Goal: Transaction & Acquisition: Book appointment/travel/reservation

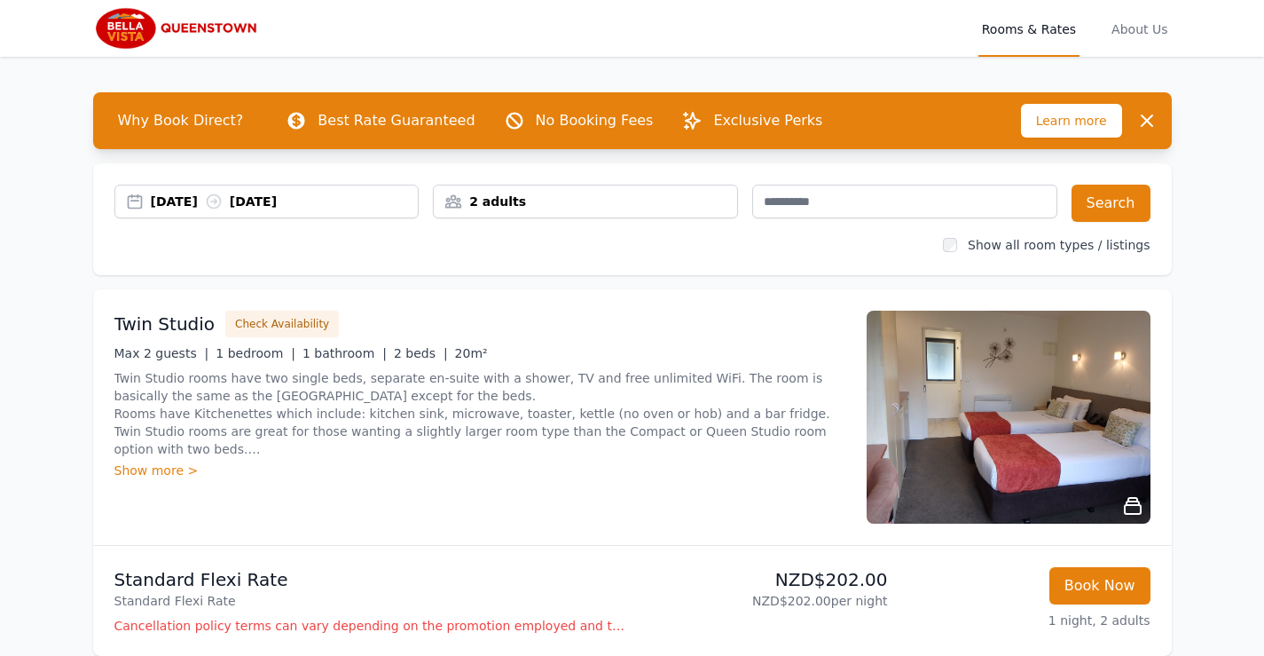
click at [178, 196] on div "17 Sep 2025 18 Sep 2025" at bounding box center [285, 202] width 268 height 18
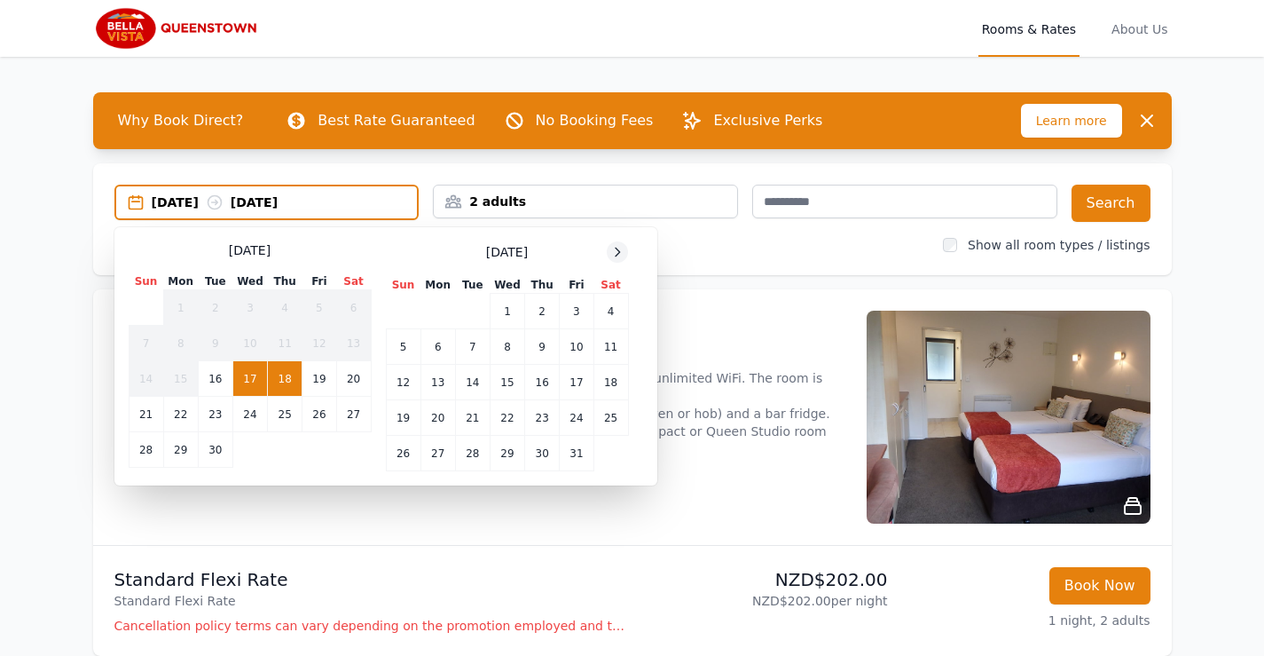
click at [618, 253] on icon at bounding box center [617, 252] width 14 height 14
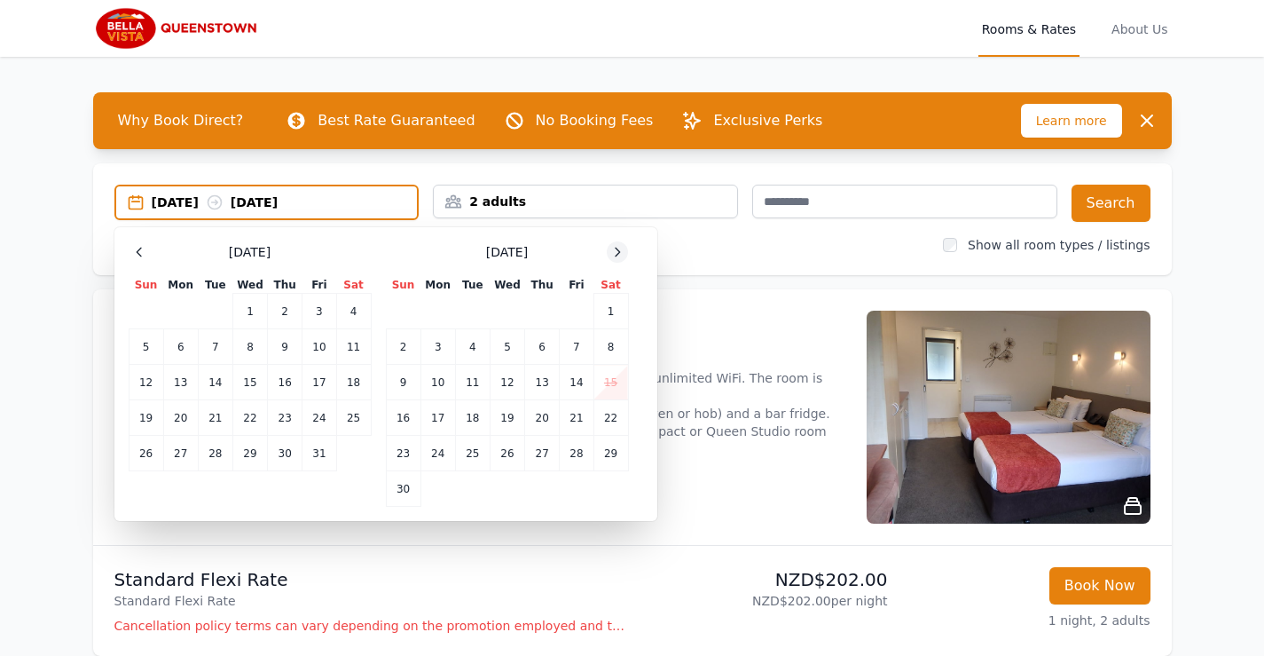
click at [618, 253] on icon at bounding box center [617, 252] width 14 height 14
click at [617, 259] on div at bounding box center [617, 251] width 21 height 21
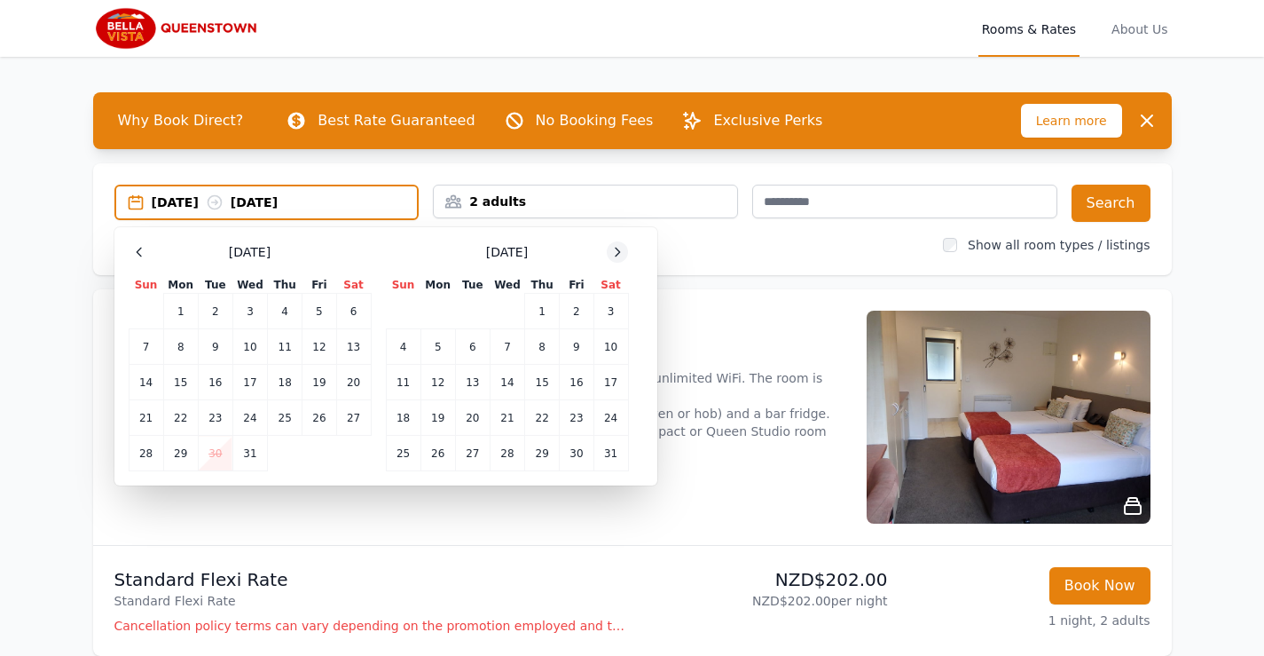
click at [618, 251] on icon at bounding box center [617, 252] width 14 height 14
click at [505, 312] on td "4" at bounding box center [507, 311] width 35 height 35
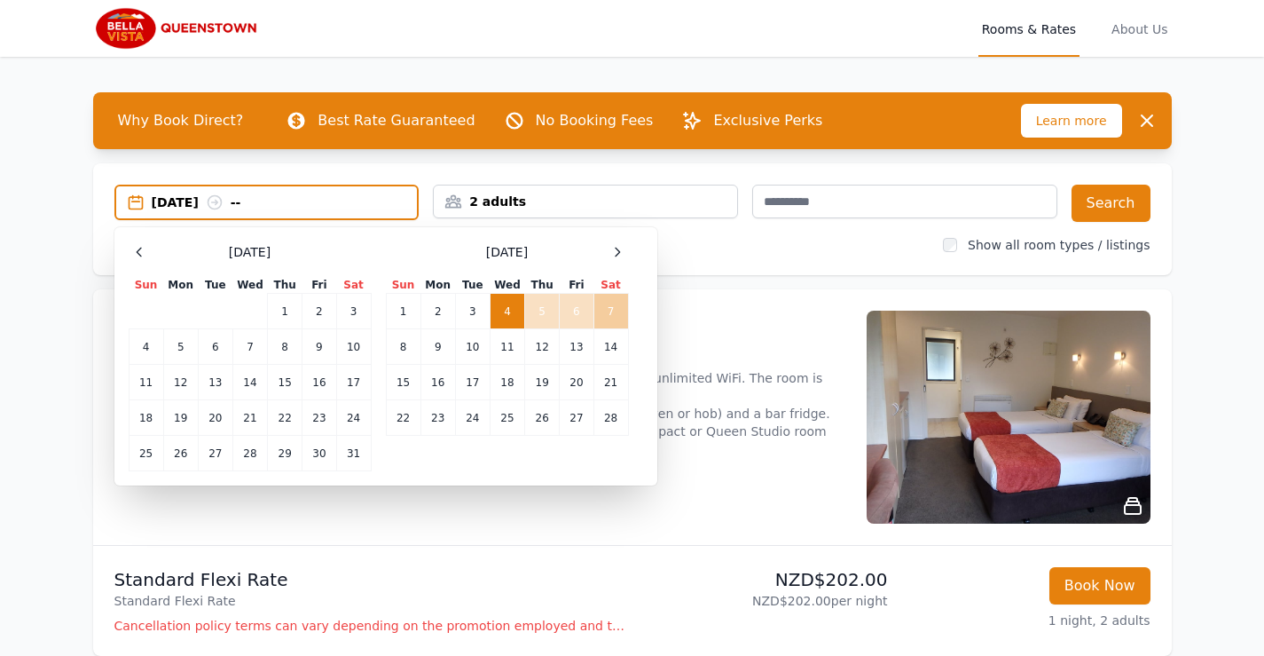
click at [610, 312] on td "7" at bounding box center [611, 311] width 35 height 35
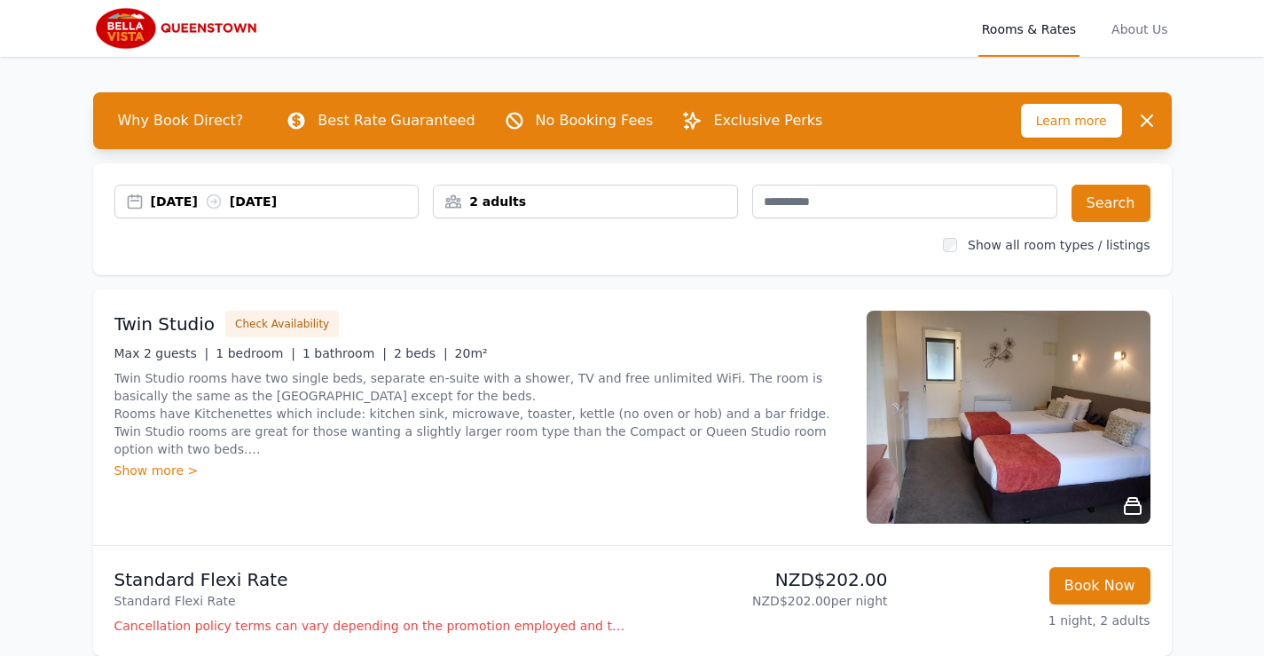
click at [619, 209] on div "2 adults" at bounding box center [585, 202] width 303 height 18
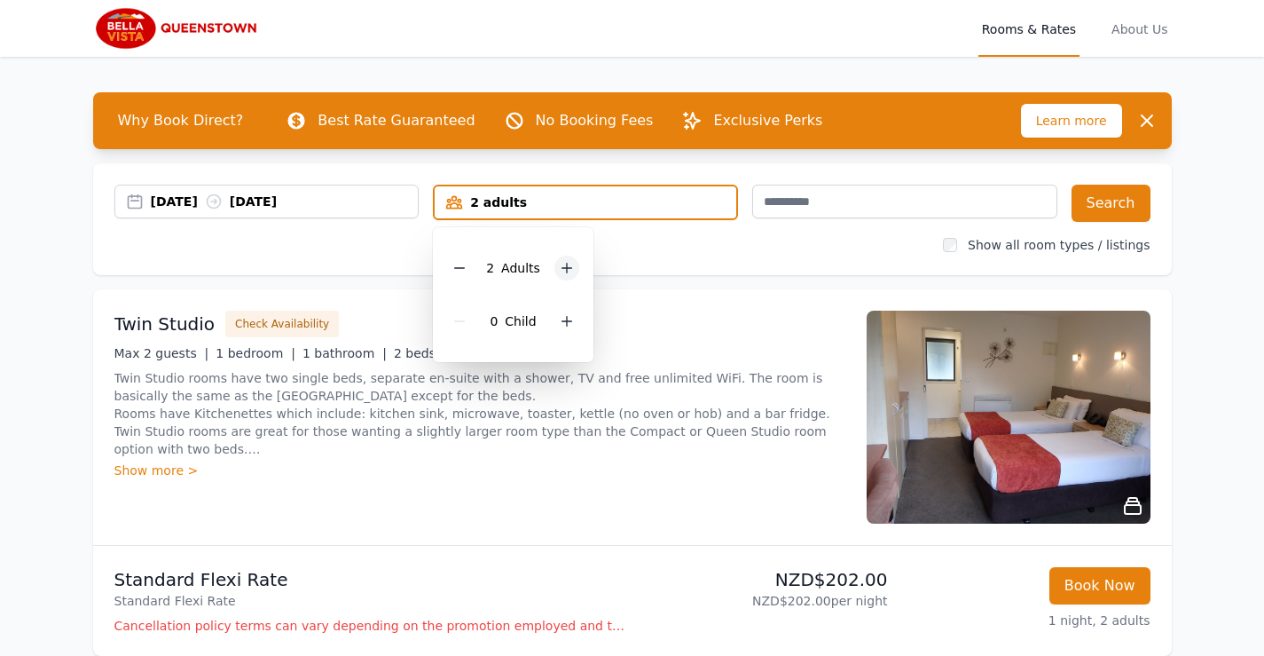
click at [573, 266] on icon at bounding box center [567, 268] width 14 height 14
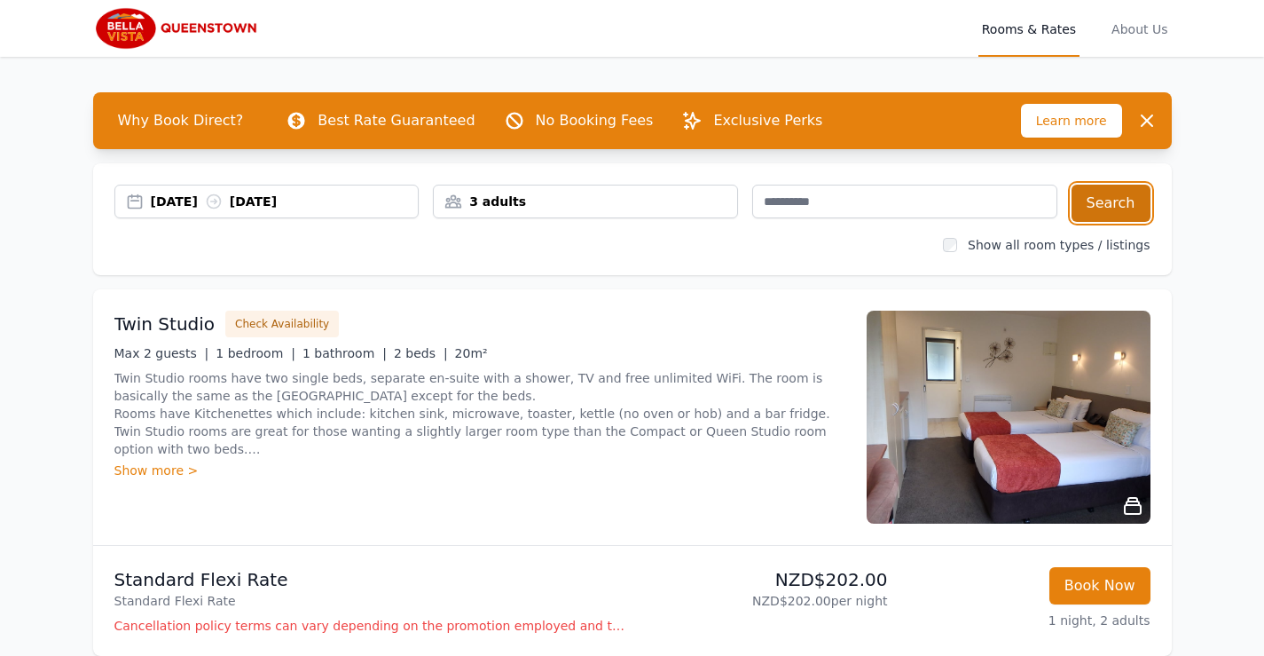
click at [1109, 207] on button "Search" at bounding box center [1111, 203] width 79 height 37
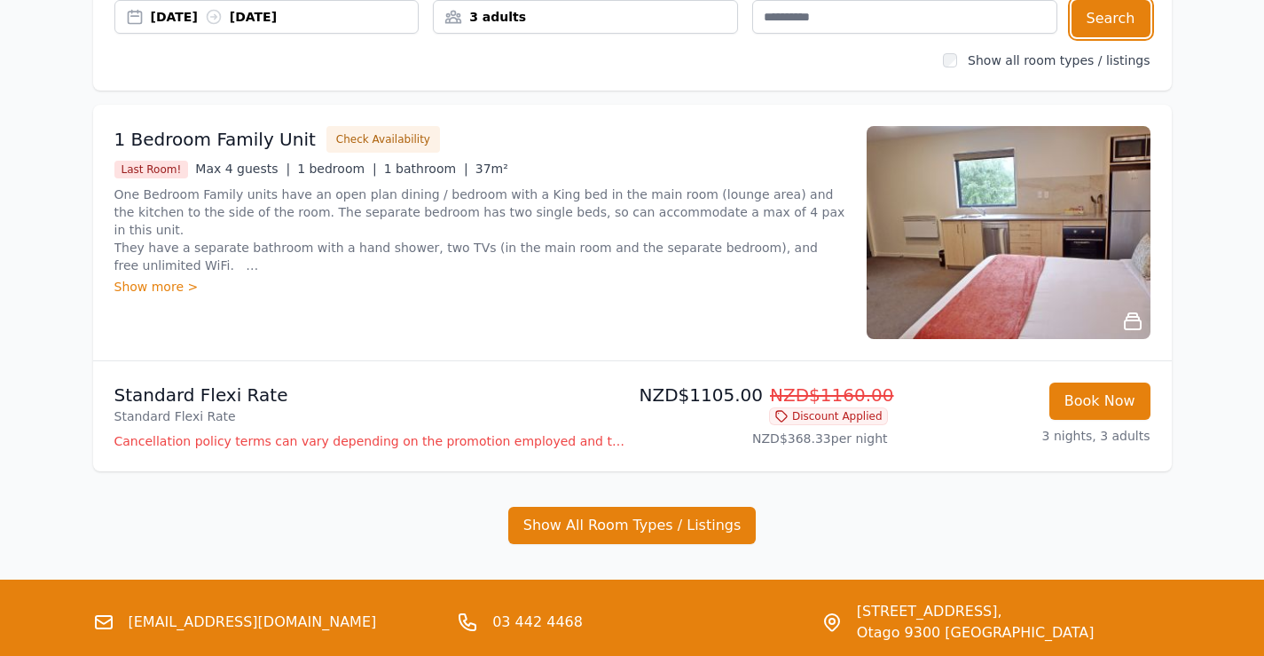
scroll to position [185, 0]
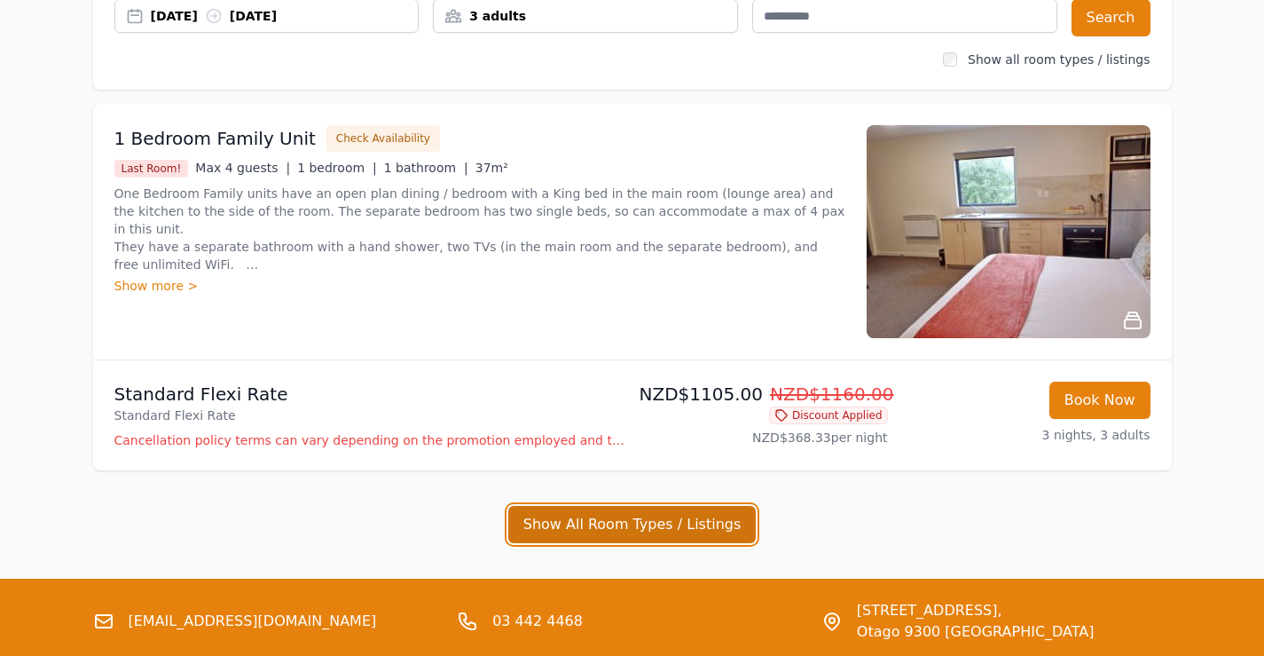
click at [665, 522] on button "Show All Room Types / Listings" at bounding box center [632, 524] width 248 height 37
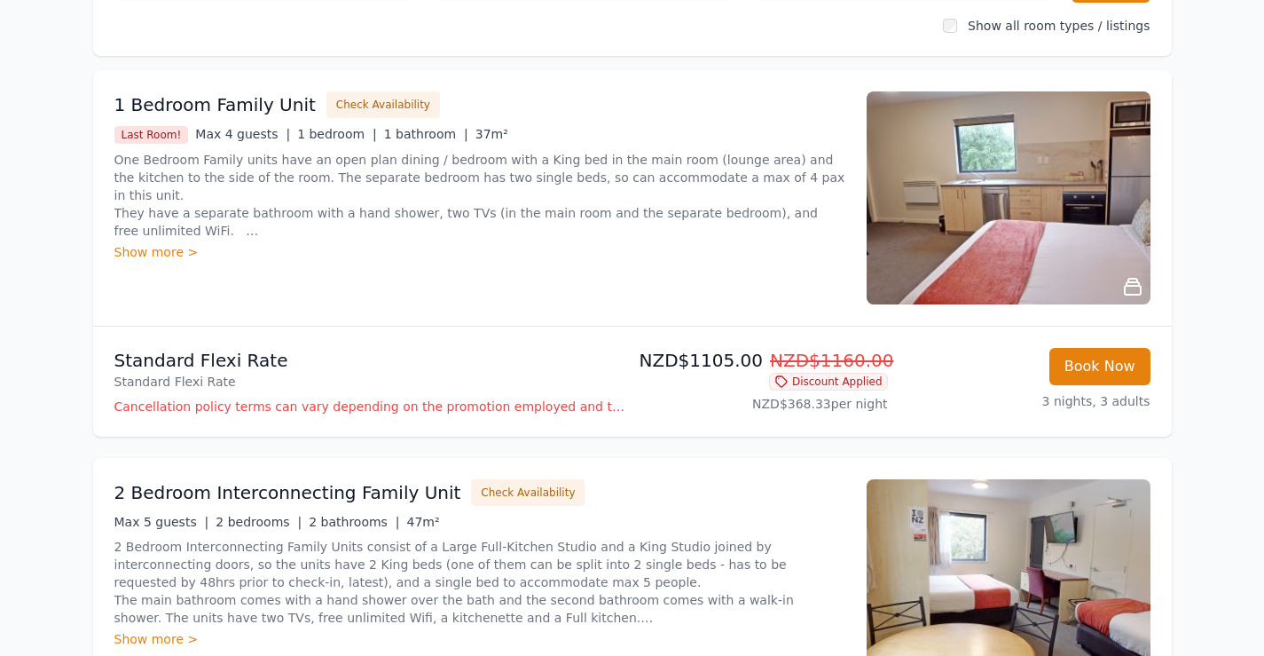
scroll to position [0, 0]
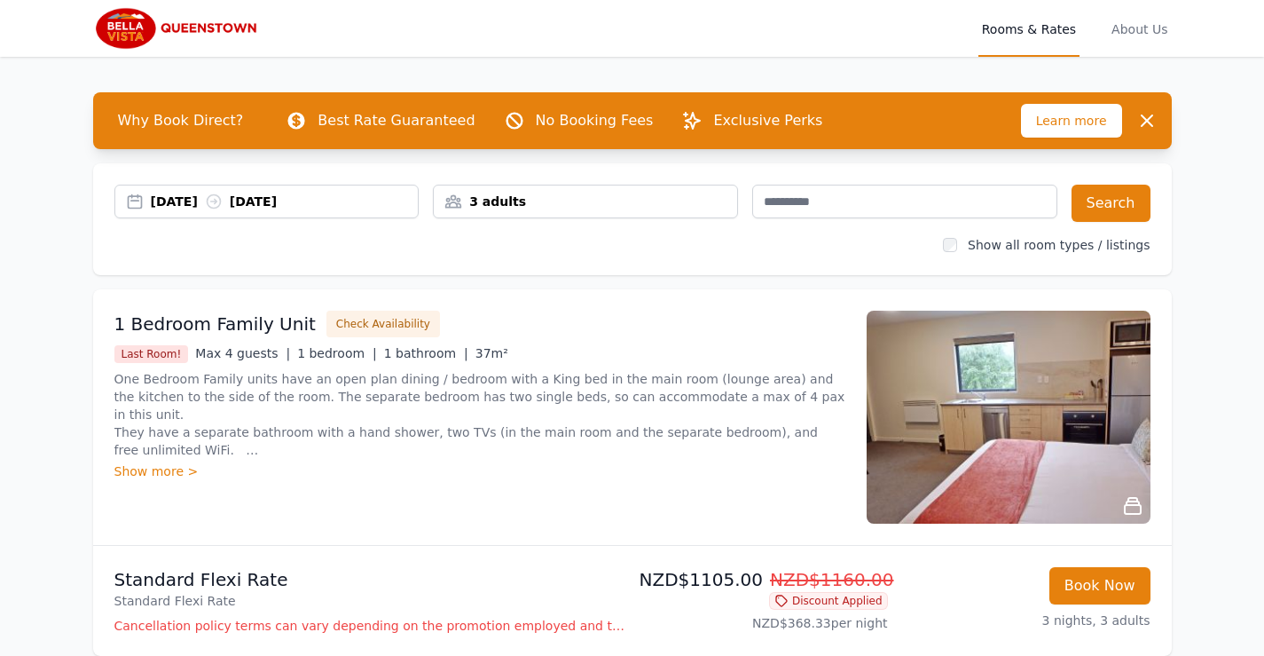
click at [1023, 459] on img at bounding box center [1009, 417] width 284 height 213
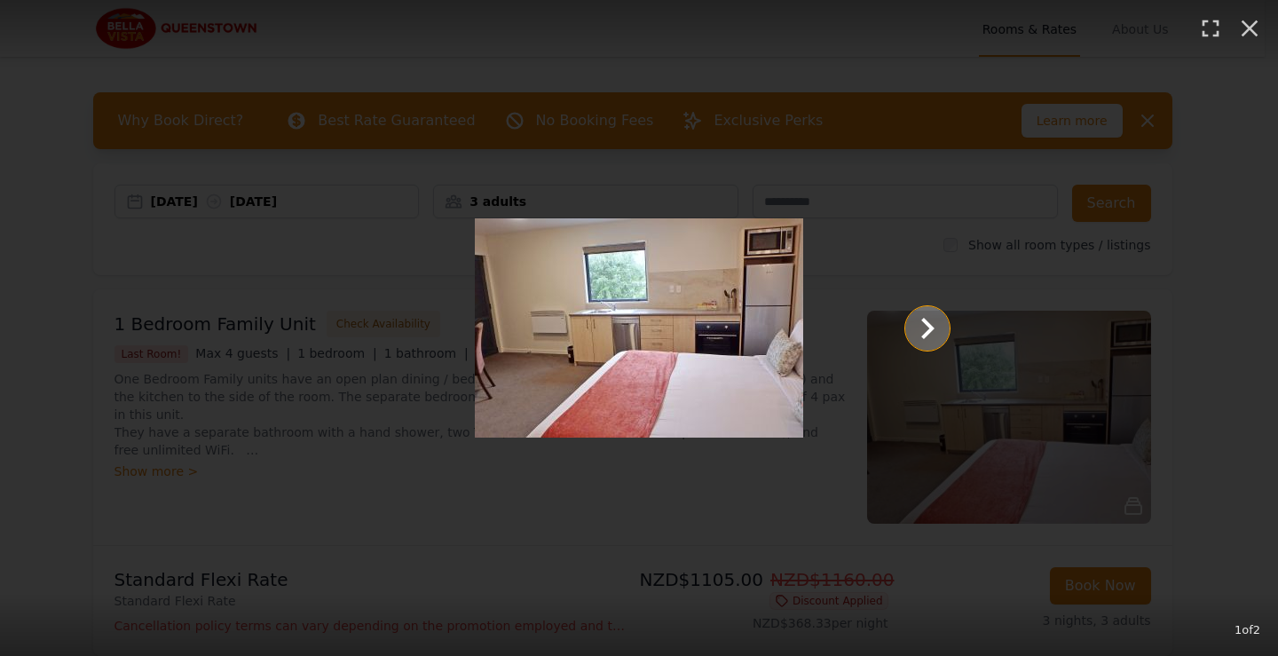
click at [931, 335] on icon "Show slide 2 of 2" at bounding box center [927, 328] width 43 height 43
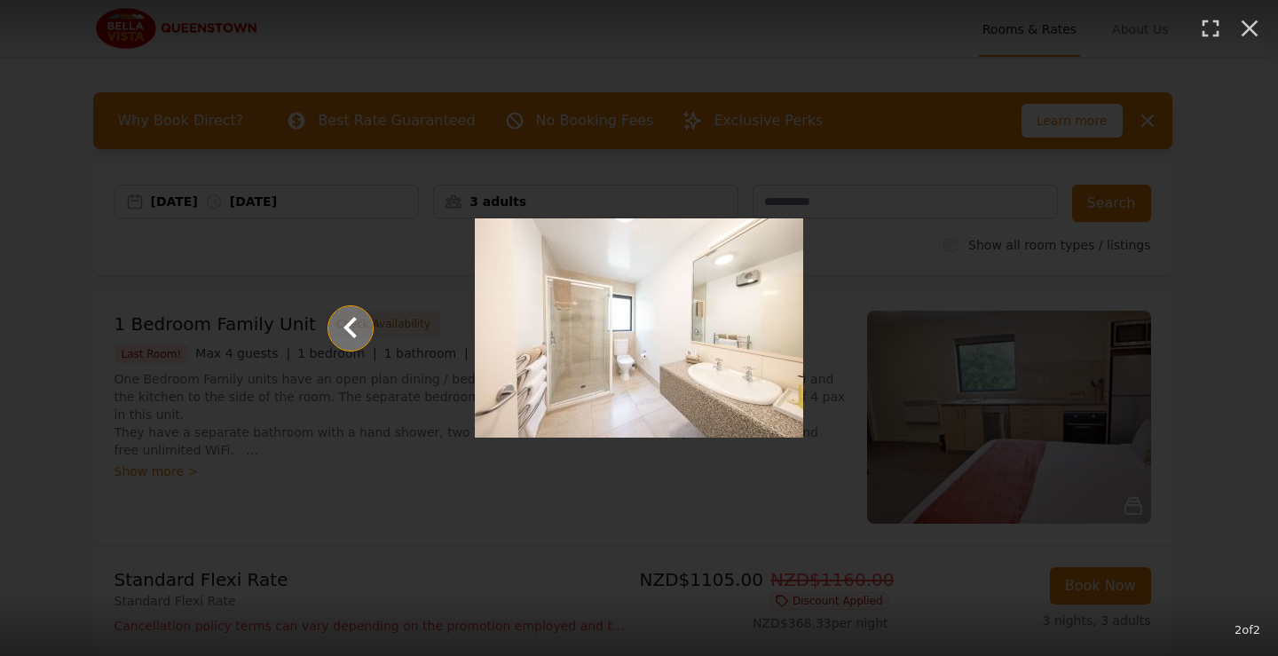
click at [354, 335] on icon "Show slide 1 of 2" at bounding box center [349, 326] width 13 height 21
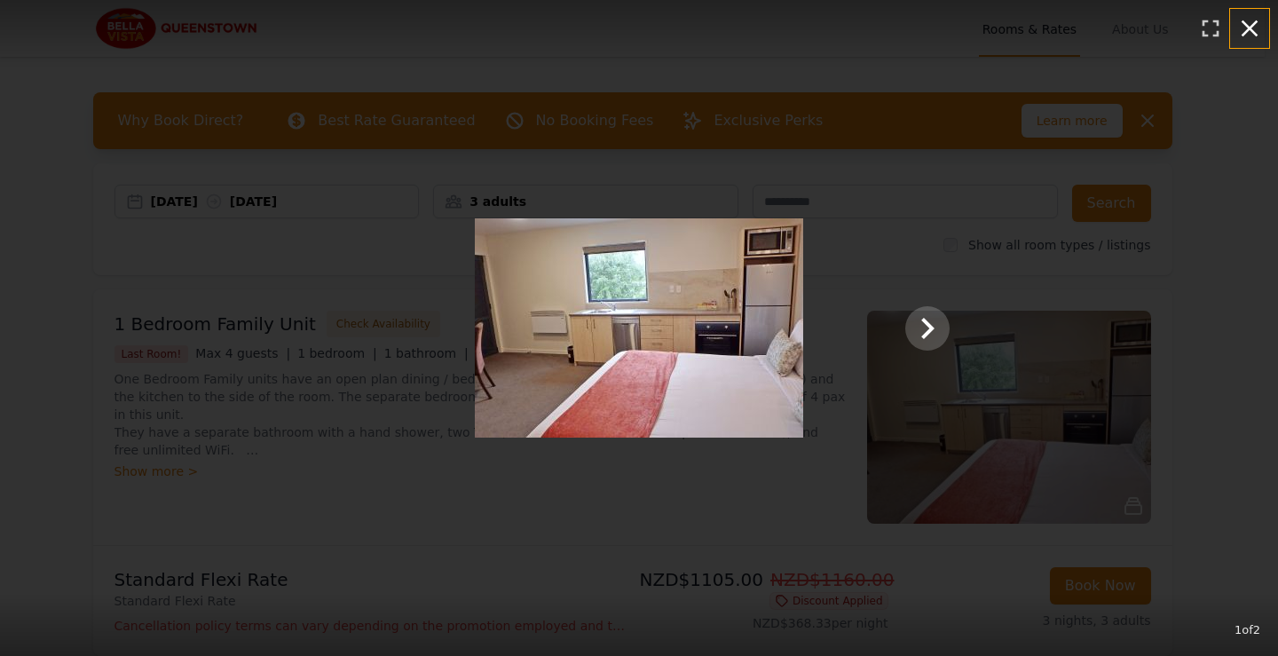
click at [1253, 24] on icon "button" at bounding box center [1249, 28] width 17 height 17
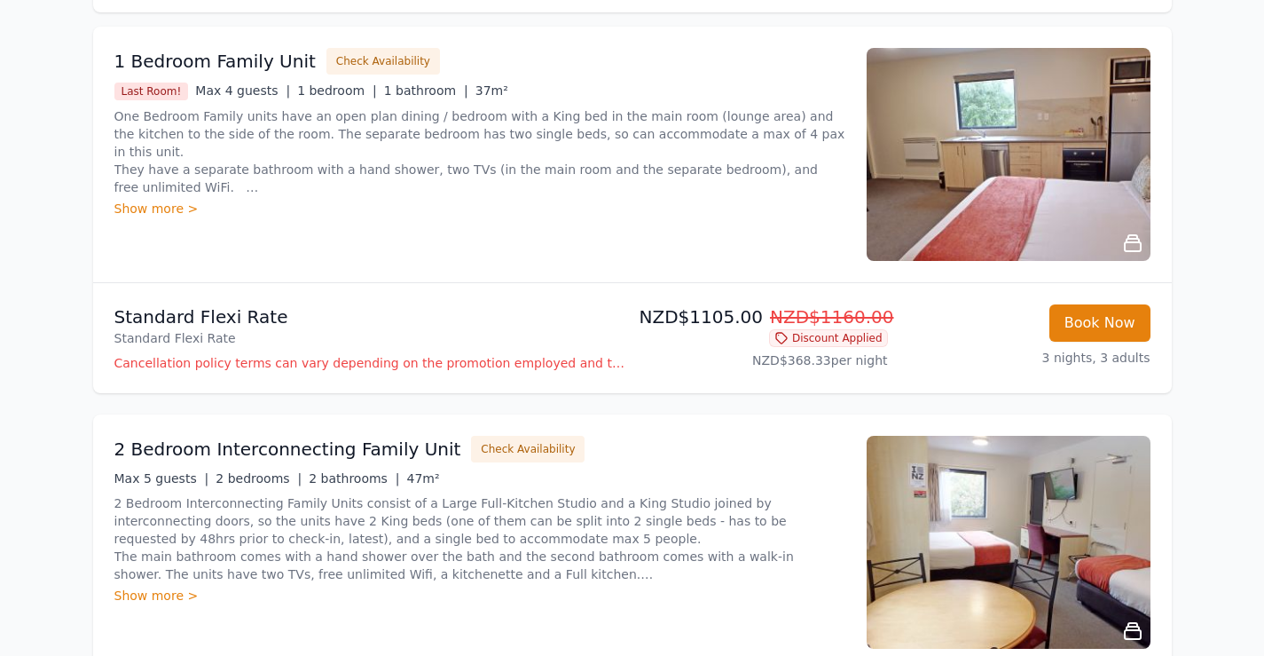
scroll to position [352, 0]
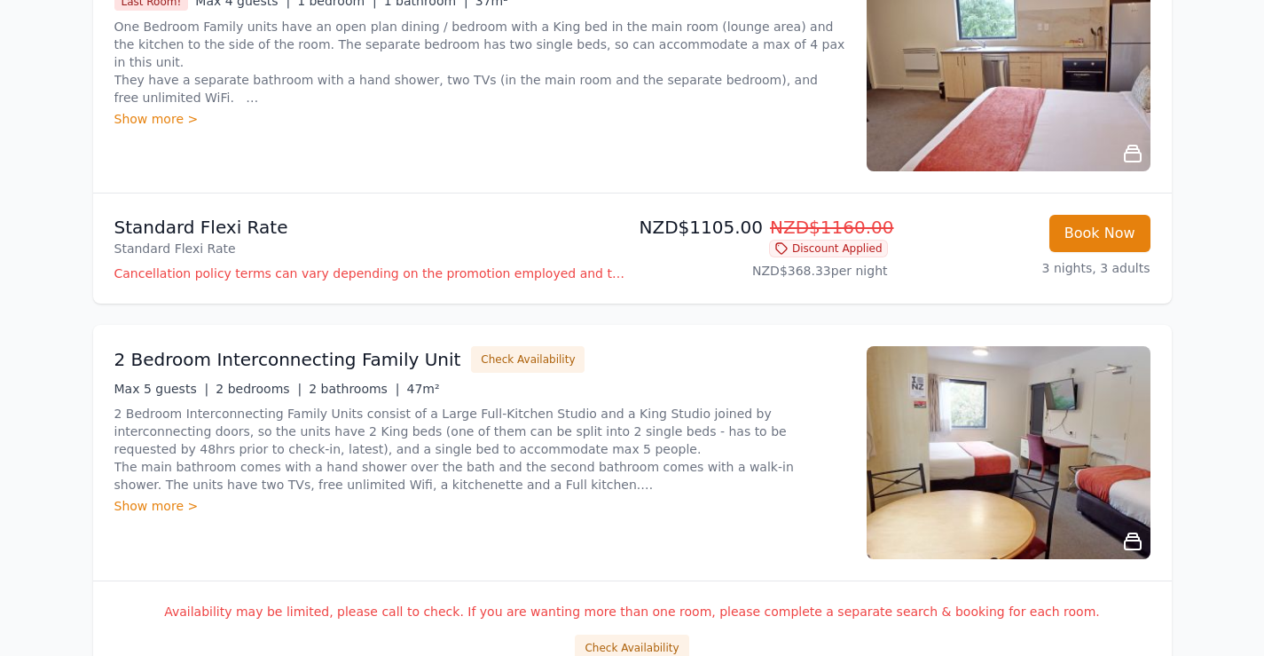
click at [232, 273] on p "Cancellation policy terms can vary depending on the promotion employed and the …" at bounding box center [369, 273] width 511 height 18
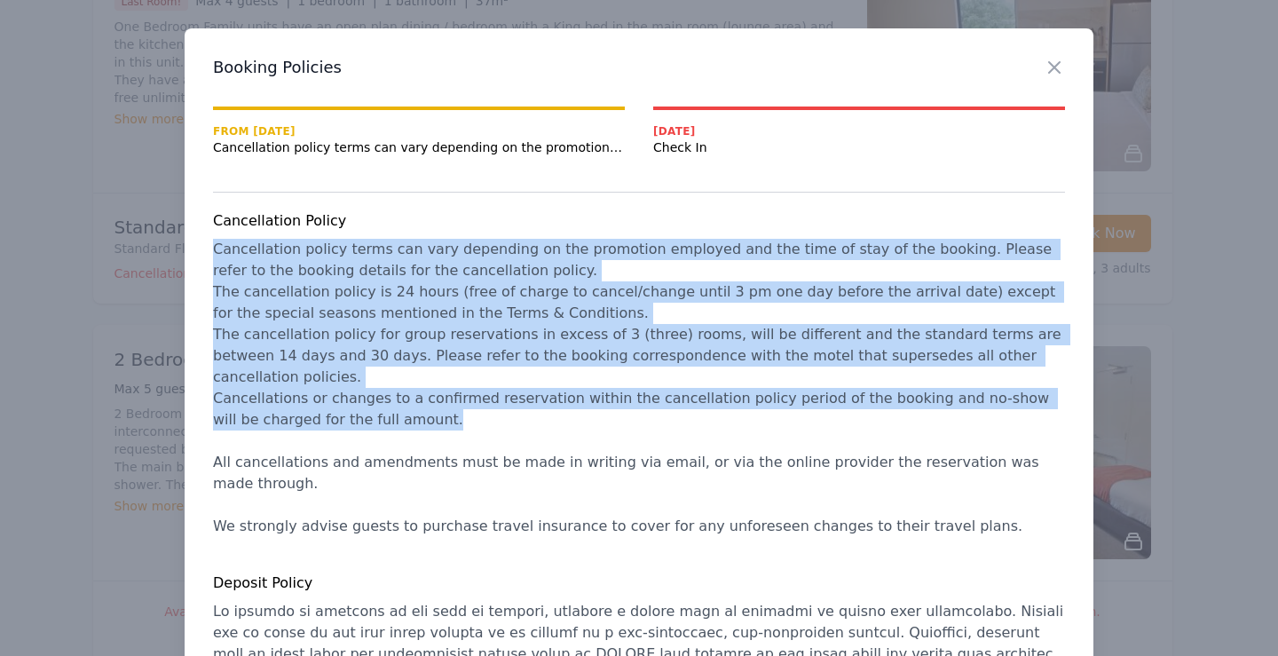
drag, startPoint x: 208, startPoint y: 254, endPoint x: 681, endPoint y: 398, distance: 494.3
click at [681, 398] on div "Cancellation Policy Deposit Policy No Show Policy In the event of a no-show the…" at bounding box center [639, 597] width 852 height 774
copy span "Cancellation policy terms can vary depending on the promotion employed and the …"
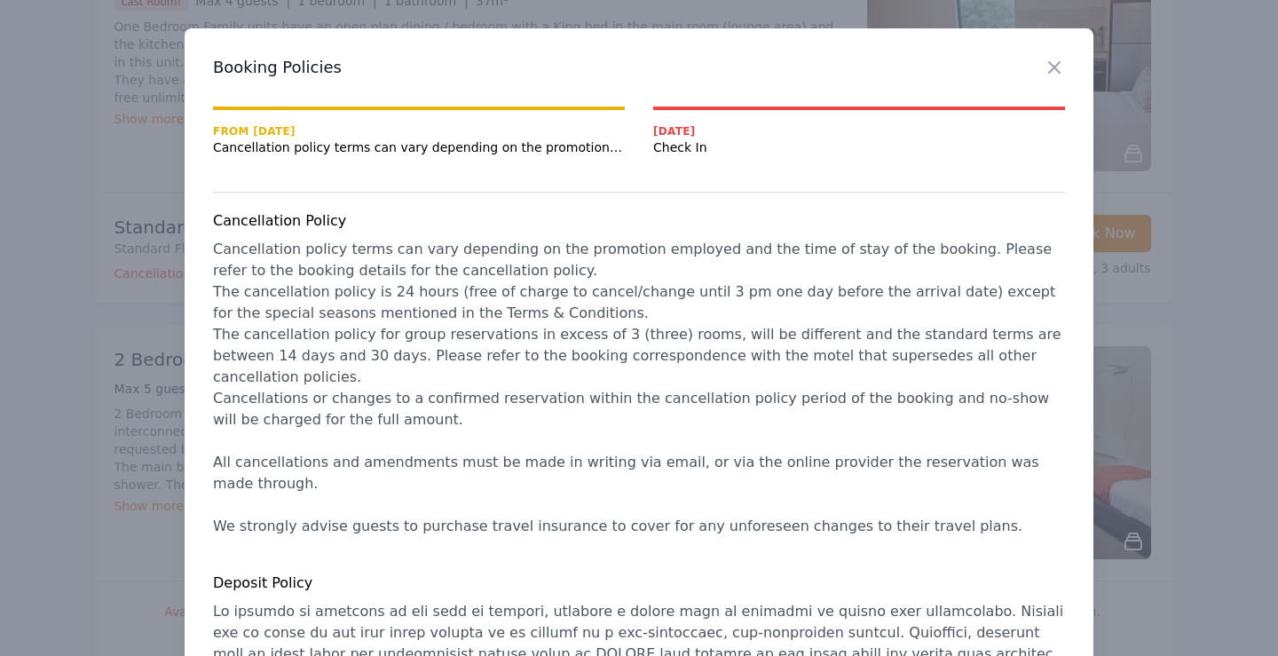
click at [691, 215] on h4 "Cancellation Policy" at bounding box center [639, 220] width 852 height 21
click at [1052, 67] on icon "button" at bounding box center [1053, 67] width 21 height 21
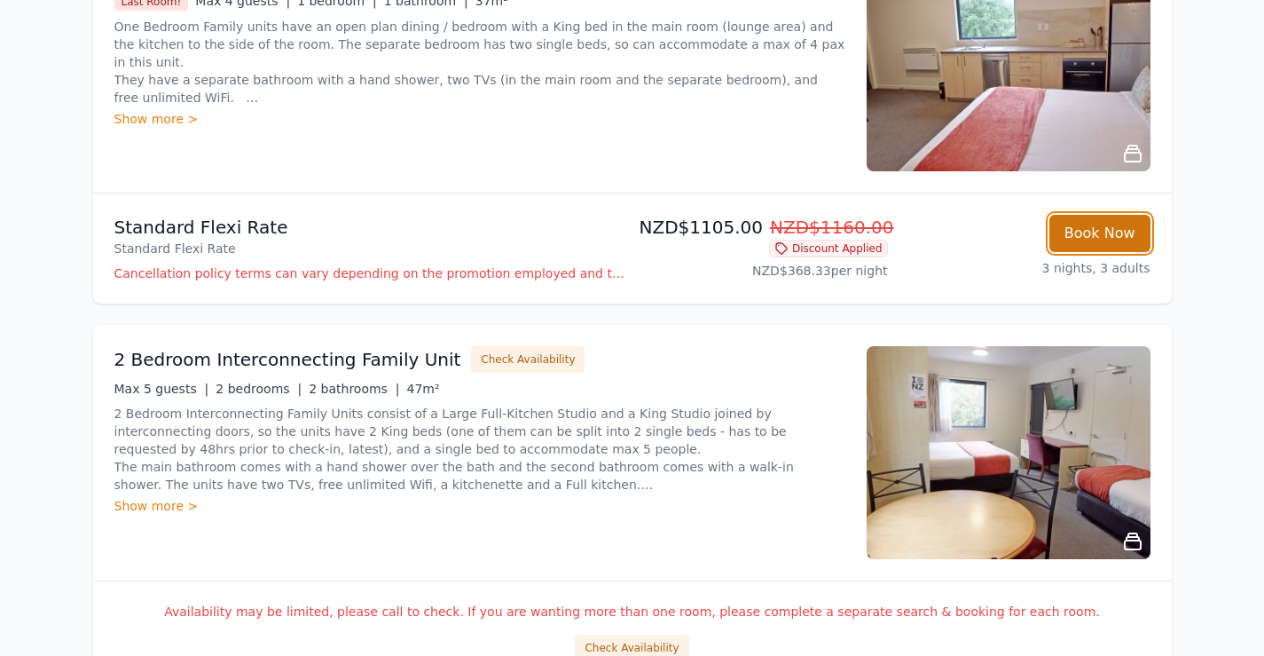
click at [1104, 239] on button "Book Now" at bounding box center [1100, 233] width 101 height 37
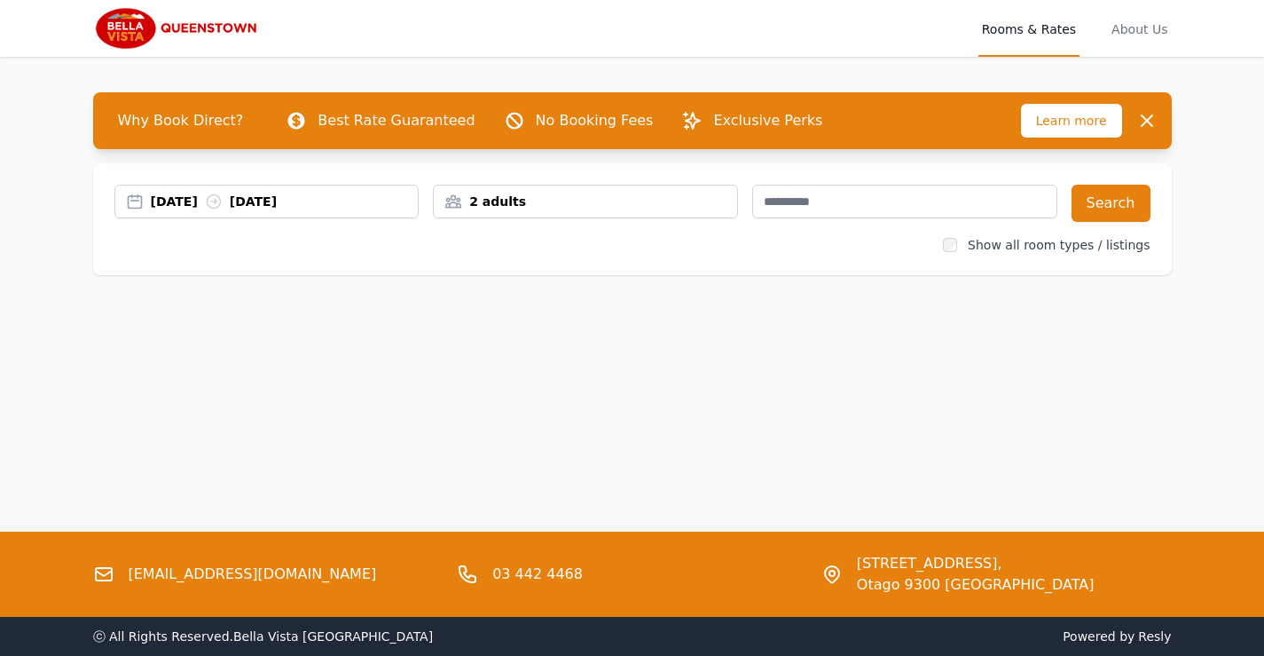
click at [190, 205] on div "[DATE] [DATE]" at bounding box center [285, 202] width 268 height 18
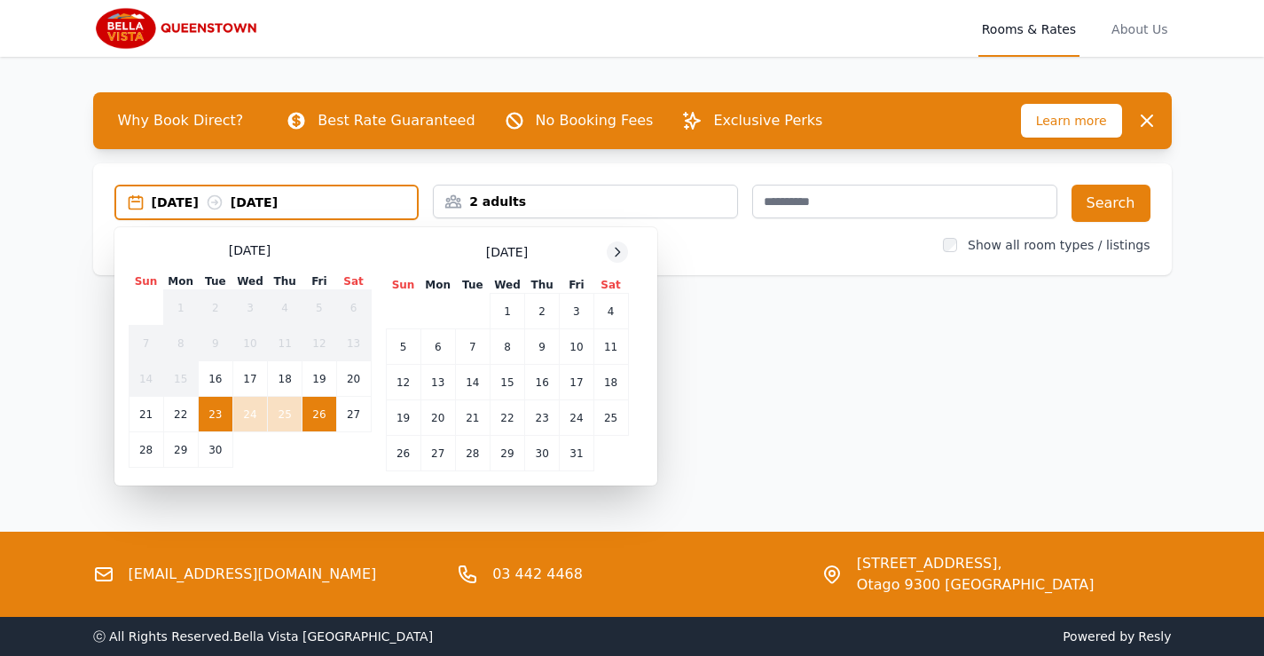
click at [621, 256] on icon at bounding box center [617, 252] width 14 height 14
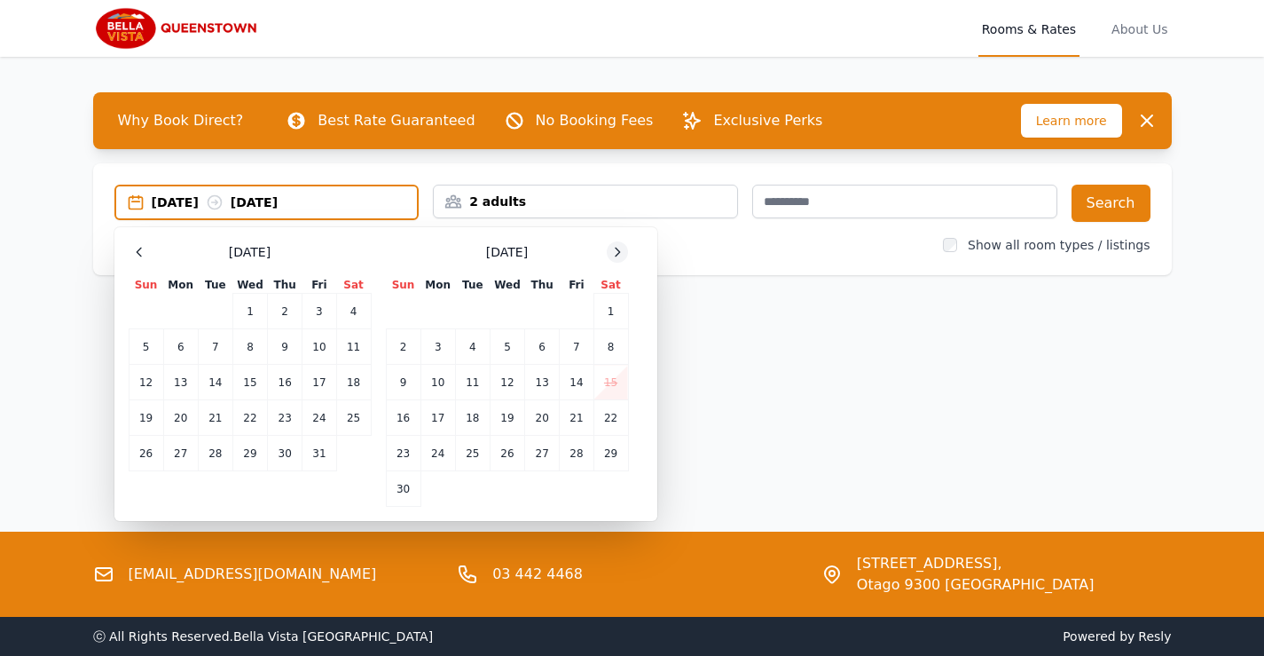
click at [621, 256] on icon at bounding box center [617, 252] width 14 height 14
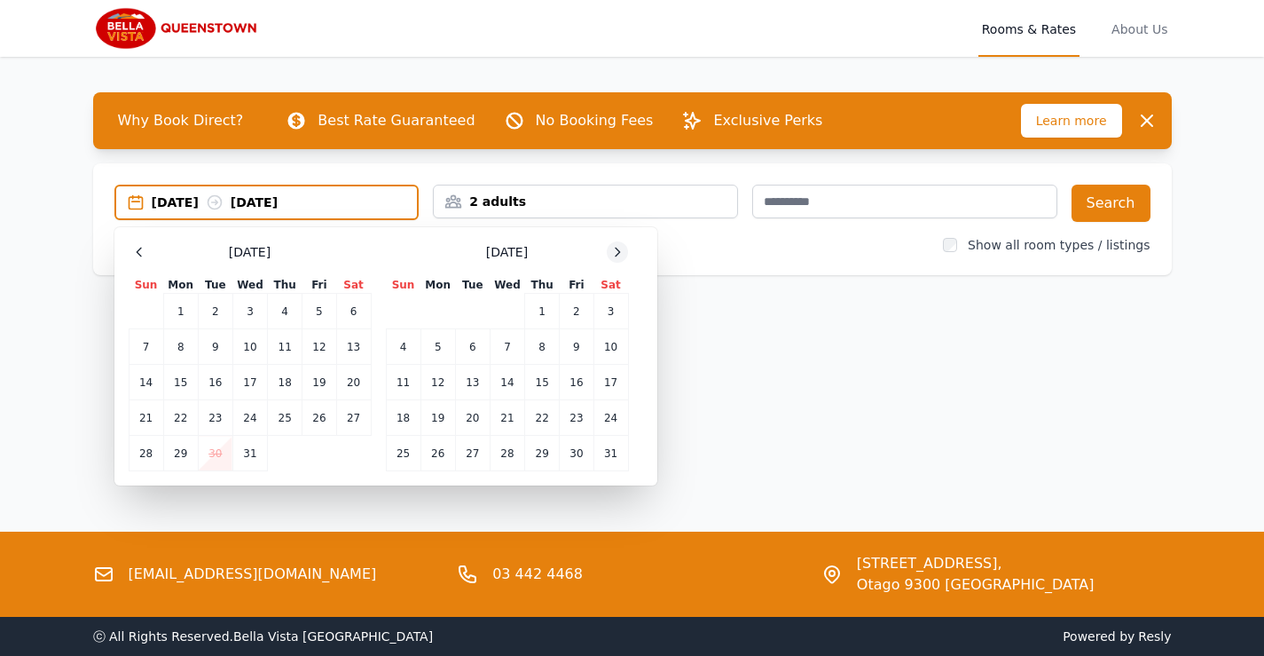
click at [621, 256] on icon at bounding box center [617, 252] width 14 height 14
click at [512, 308] on td "4" at bounding box center [507, 311] width 35 height 35
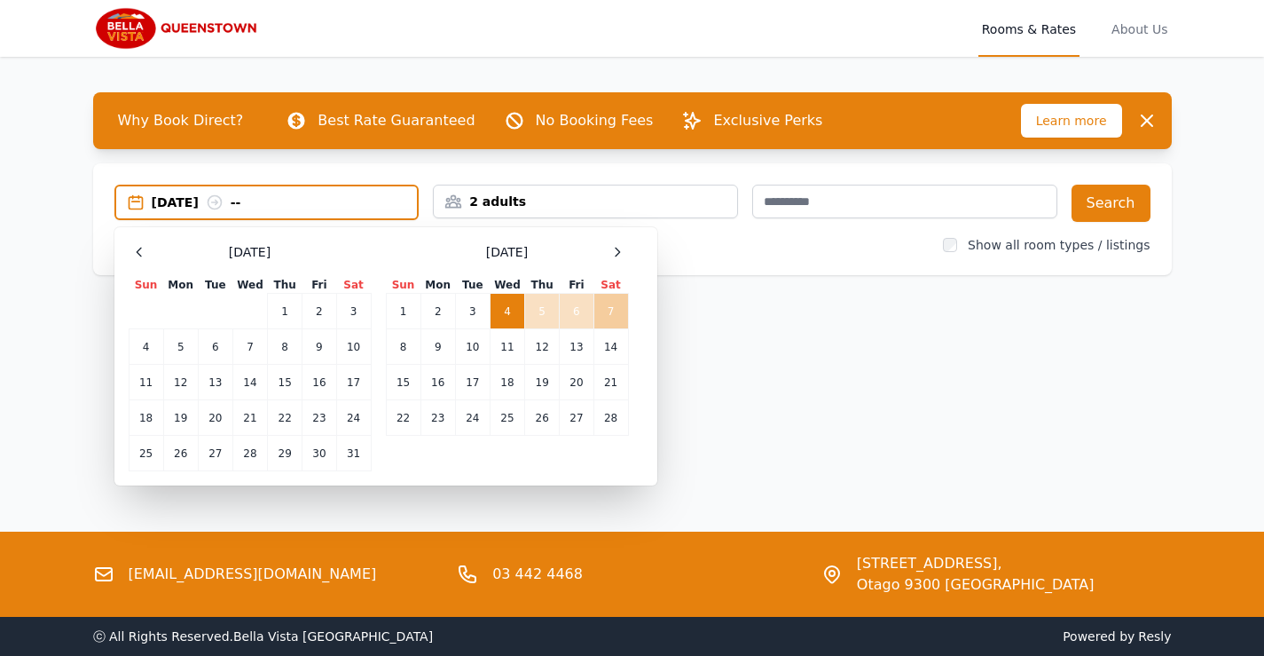
click at [609, 312] on td "7" at bounding box center [611, 311] width 35 height 35
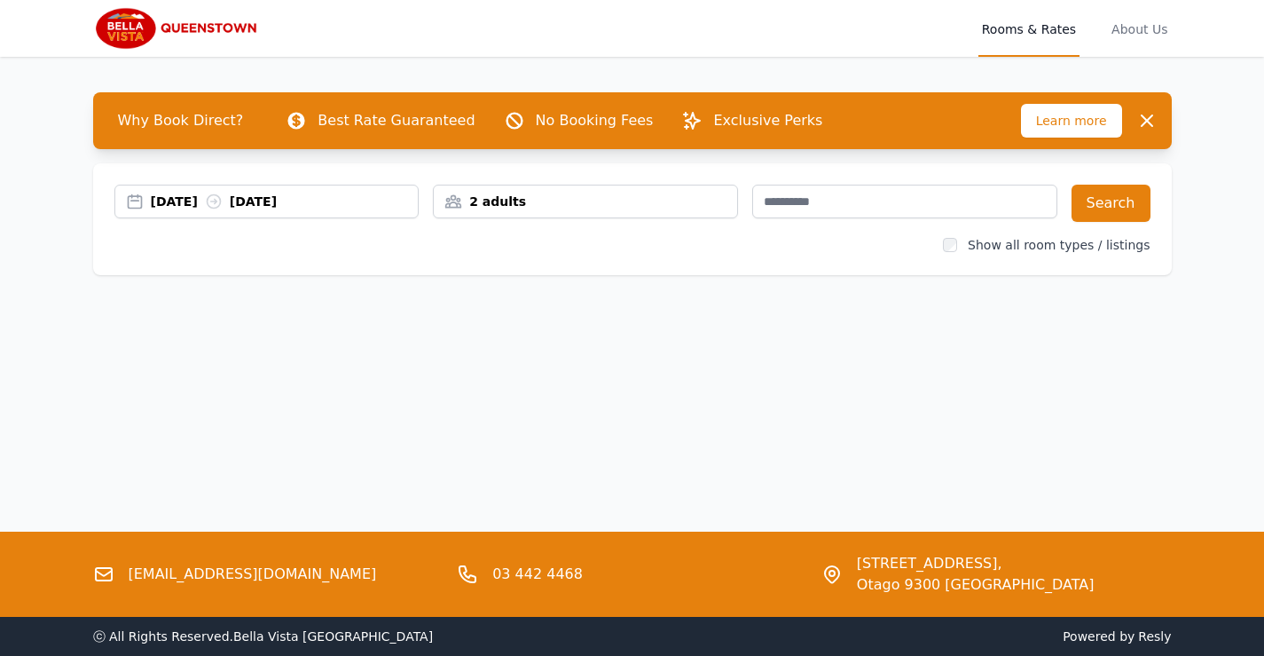
click at [579, 195] on div "2 adults" at bounding box center [585, 202] width 303 height 18
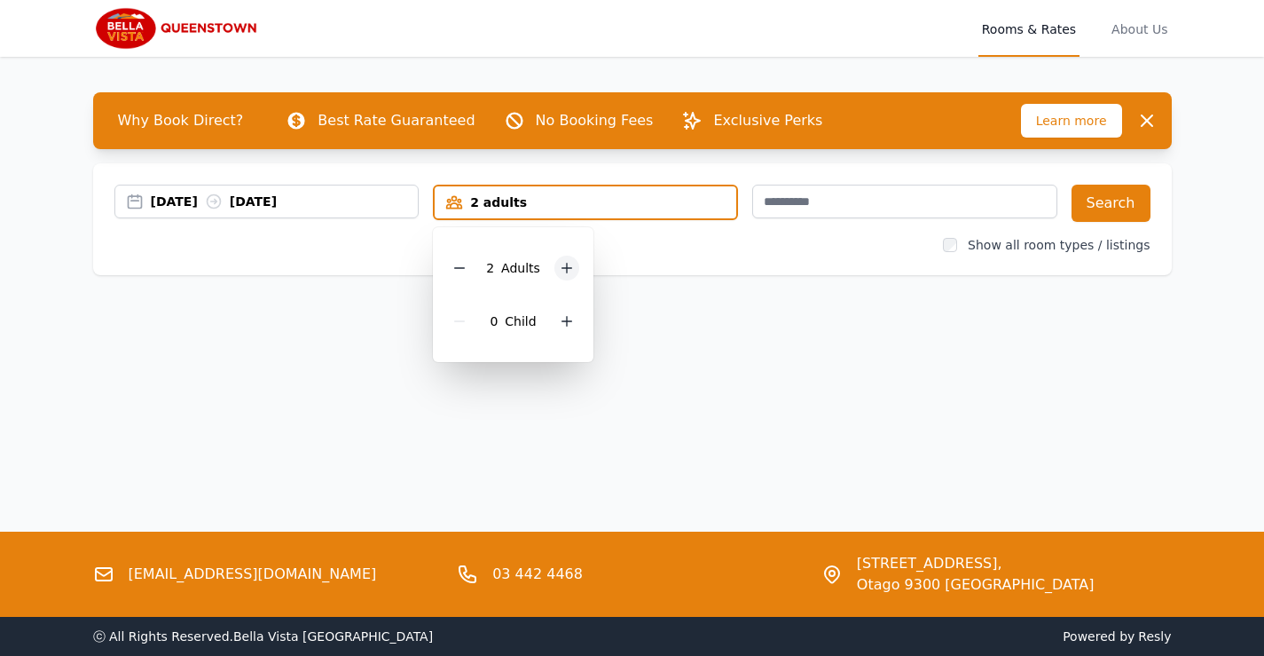
click at [565, 272] on icon at bounding box center [567, 268] width 14 height 14
click at [1124, 208] on button "Search" at bounding box center [1111, 203] width 79 height 37
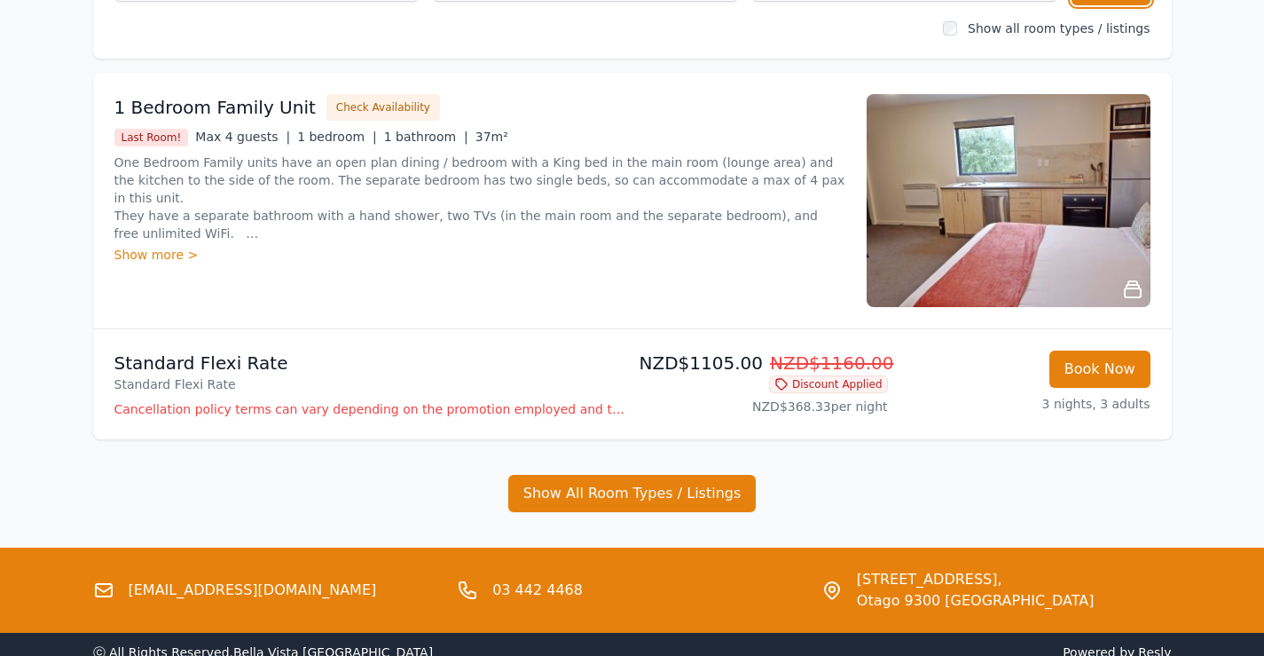
scroll to position [212, 0]
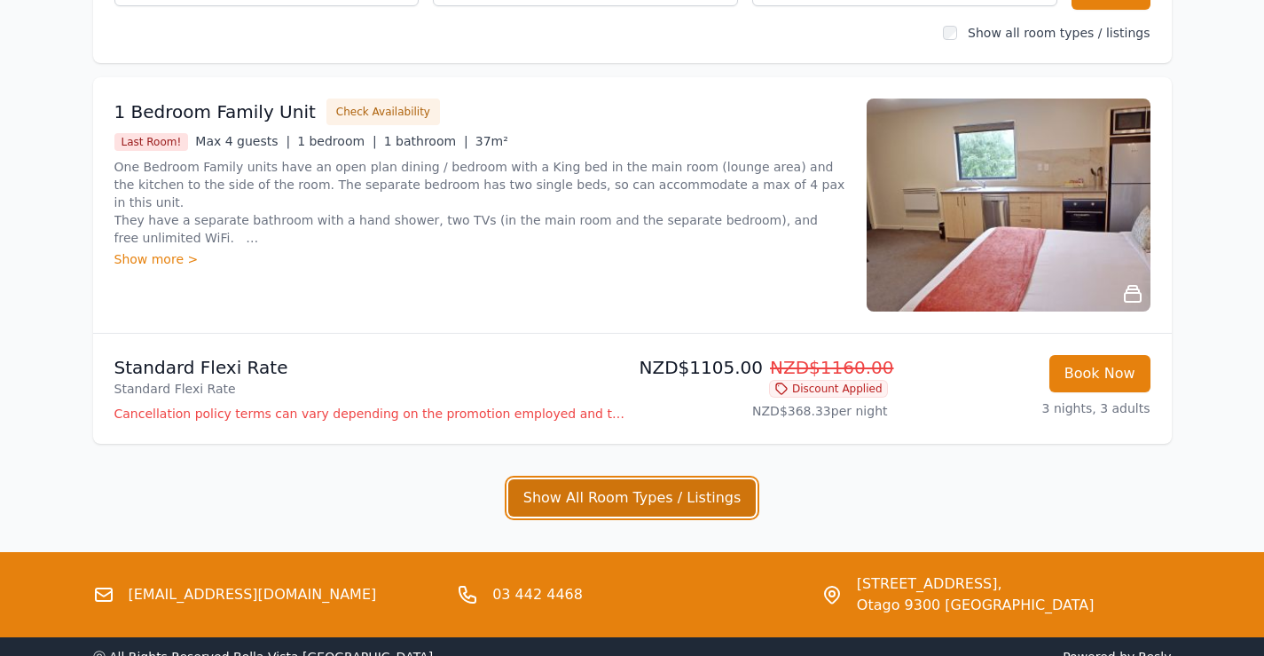
click at [675, 493] on button "Show All Room Types / Listings" at bounding box center [632, 497] width 248 height 37
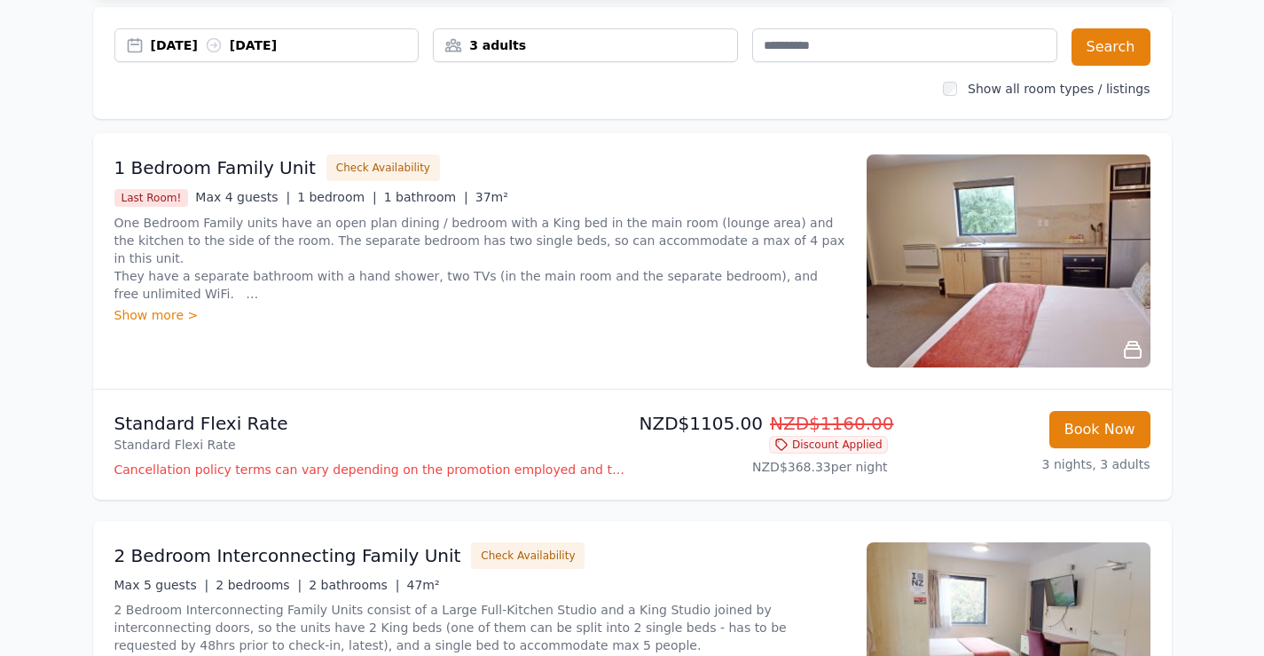
scroll to position [139, 0]
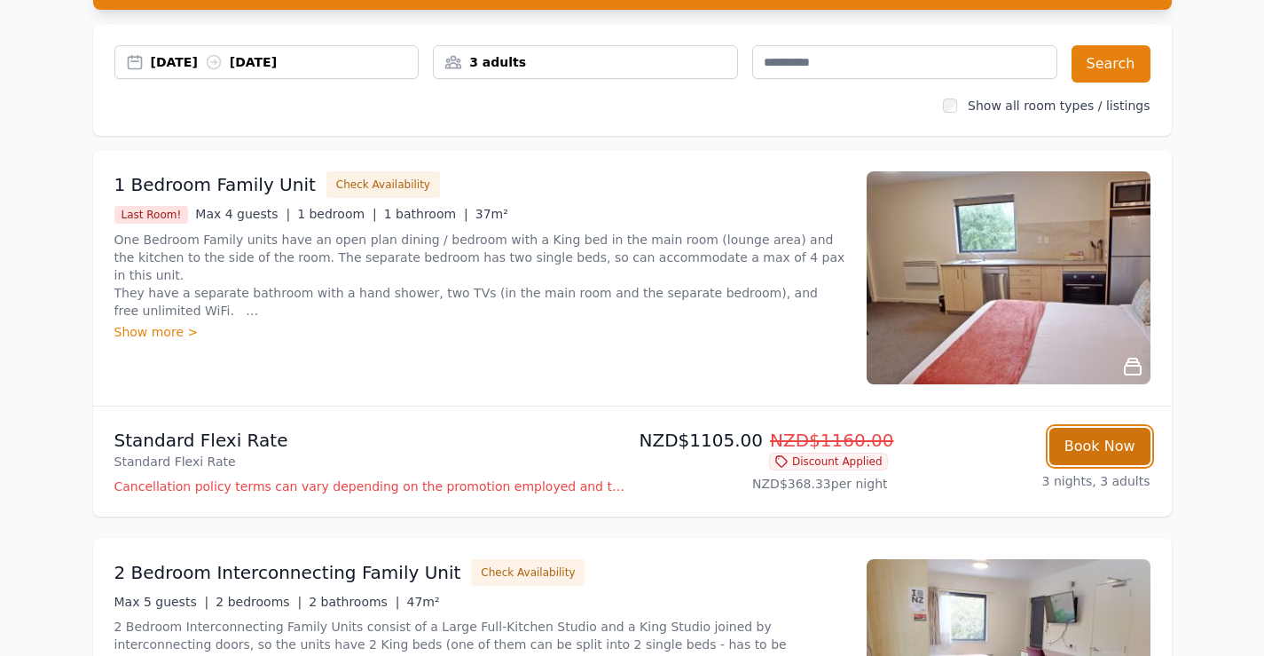
click at [1098, 446] on button "Book Now" at bounding box center [1100, 446] width 101 height 37
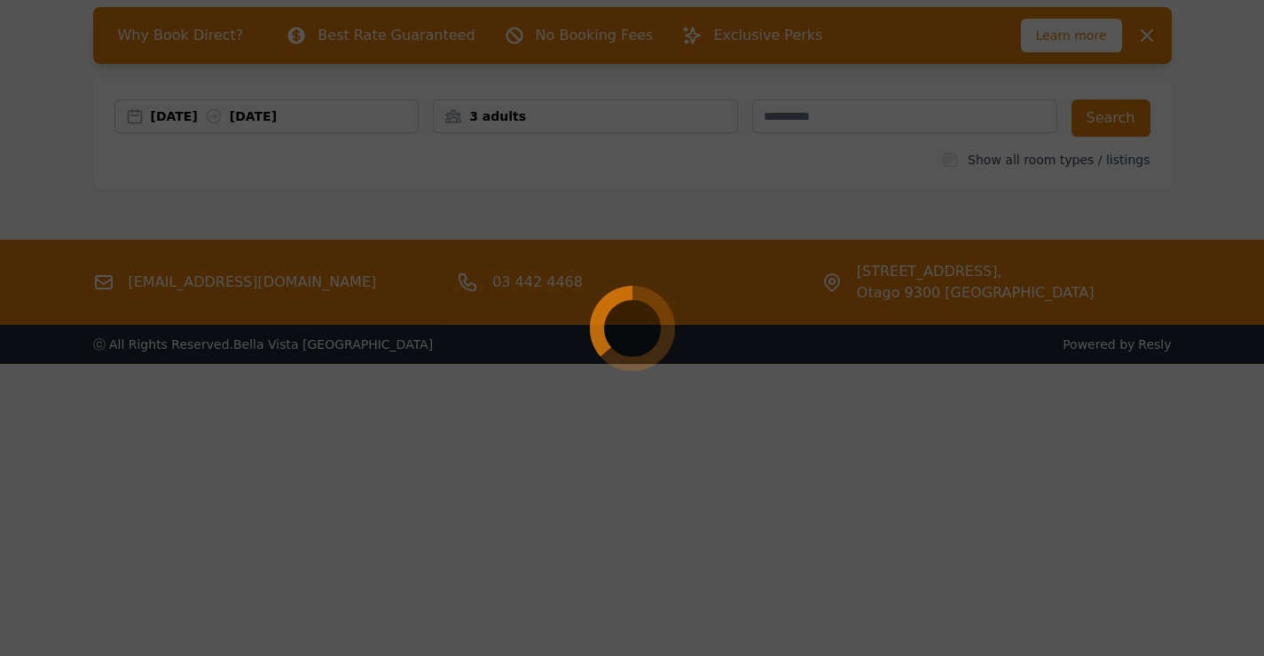
scroll to position [85, 0]
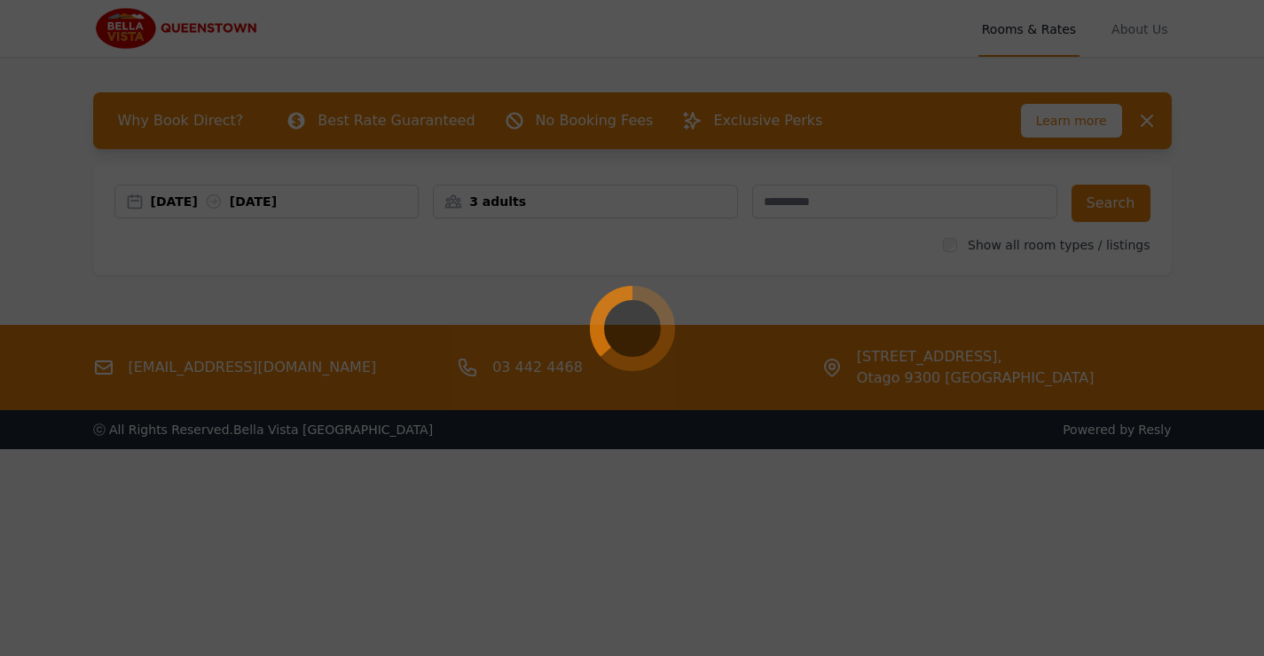
select select "**"
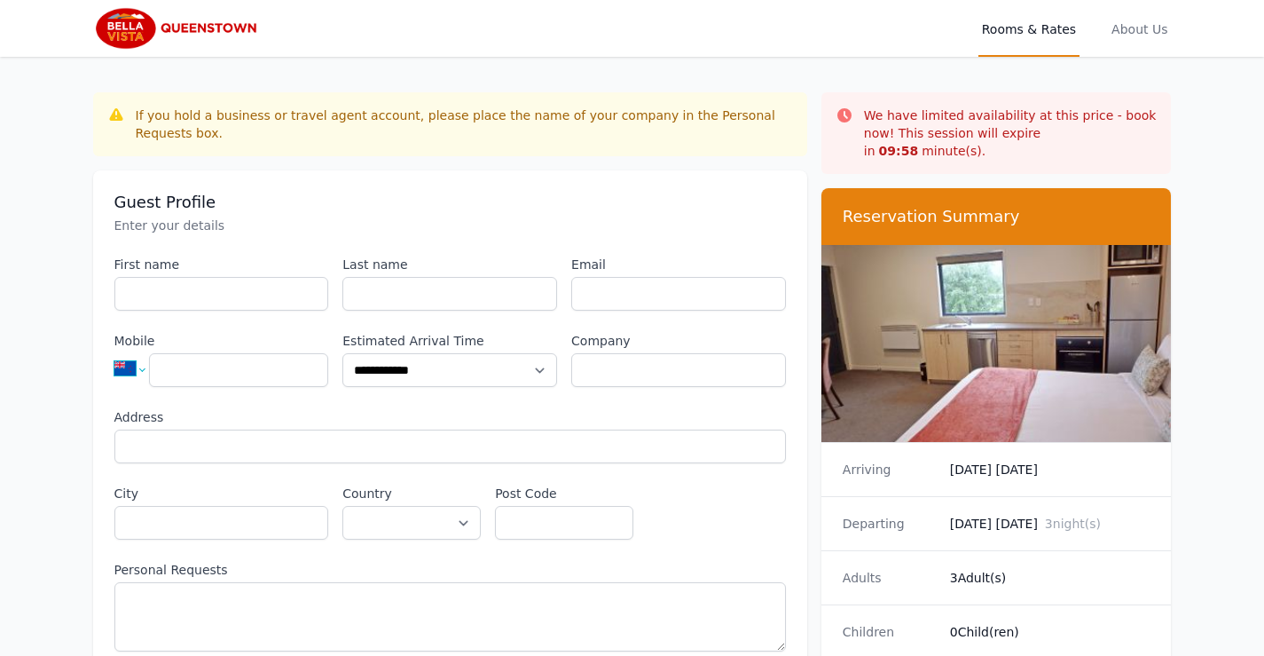
click at [138, 369] on select "**********" at bounding box center [137, 368] width 46 height 37
click at [179, 370] on input "Mobile" at bounding box center [238, 370] width 179 height 34
click at [224, 372] on input "Mobile" at bounding box center [238, 370] width 179 height 34
click at [136, 368] on select "**********" at bounding box center [137, 368] width 46 height 37
click at [114, 350] on select "**********" at bounding box center [137, 368] width 46 height 37
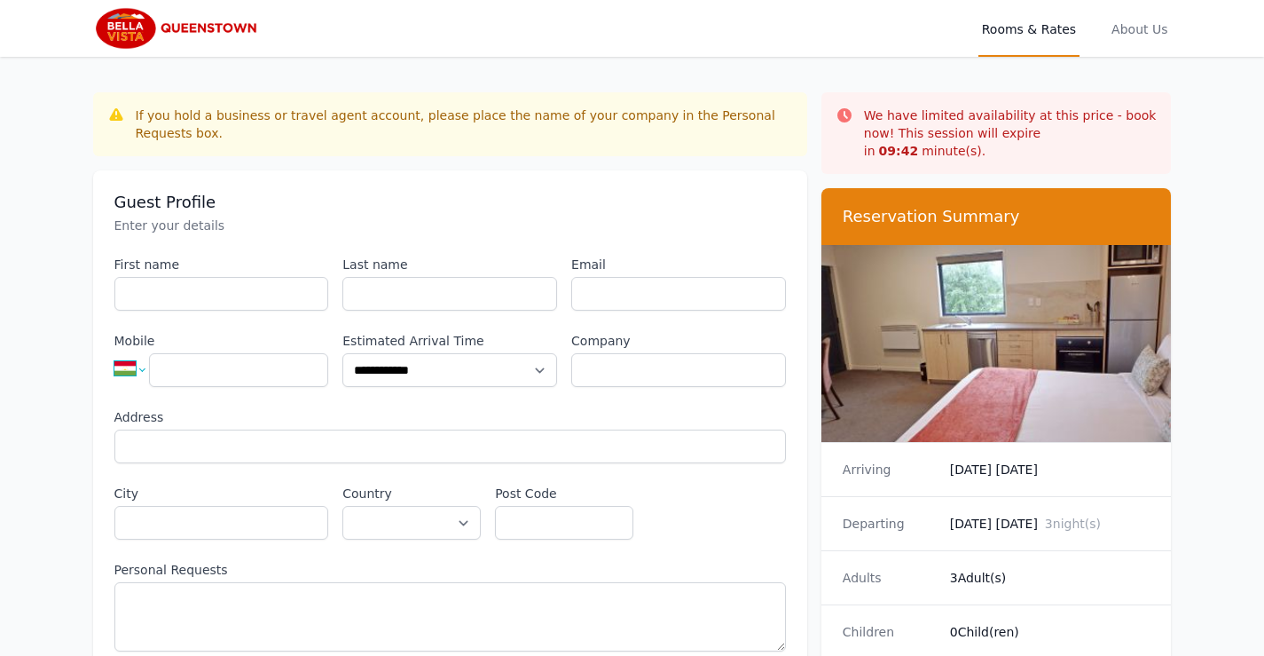
click at [139, 366] on select "**********" at bounding box center [137, 368] width 46 height 37
select select "**"
click at [114, 350] on select "**********" at bounding box center [137, 368] width 46 height 37
type input "**********"
click at [585, 373] on input "Company" at bounding box center [678, 370] width 215 height 34
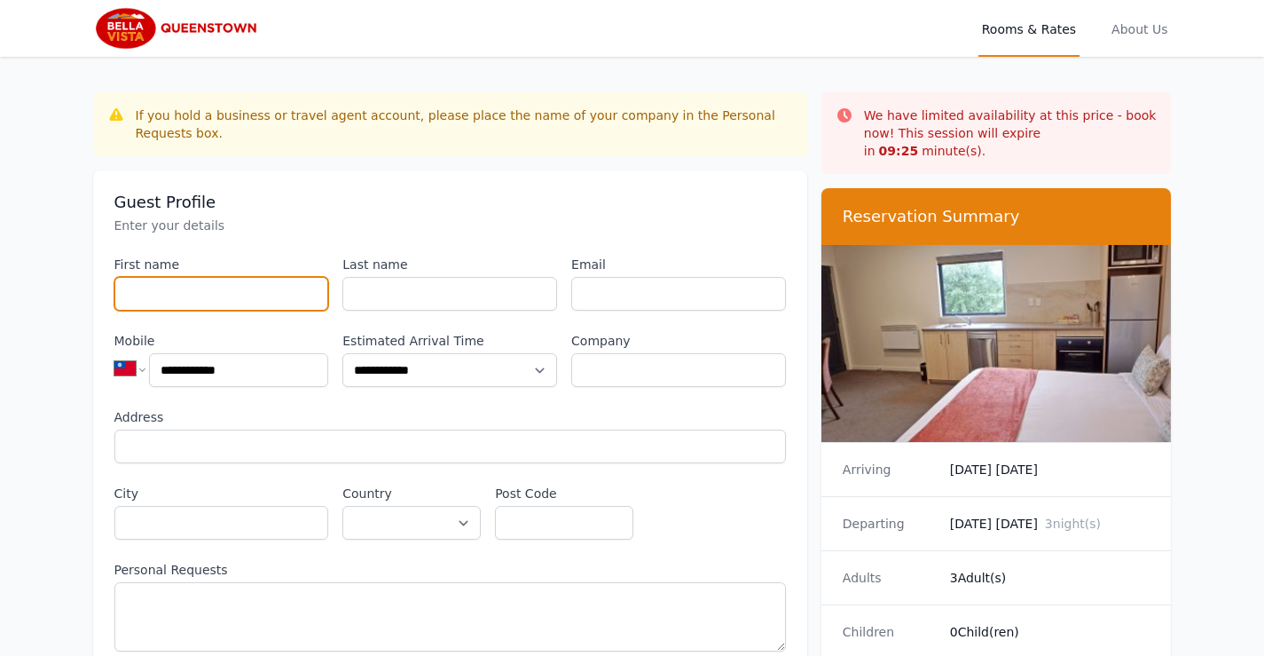
click at [181, 287] on input "First name" at bounding box center [221, 294] width 215 height 34
drag, startPoint x: 177, startPoint y: 268, endPoint x: 86, endPoint y: 264, distance: 90.6
copy label "First name"
click at [169, 296] on input "First name" at bounding box center [221, 294] width 215 height 34
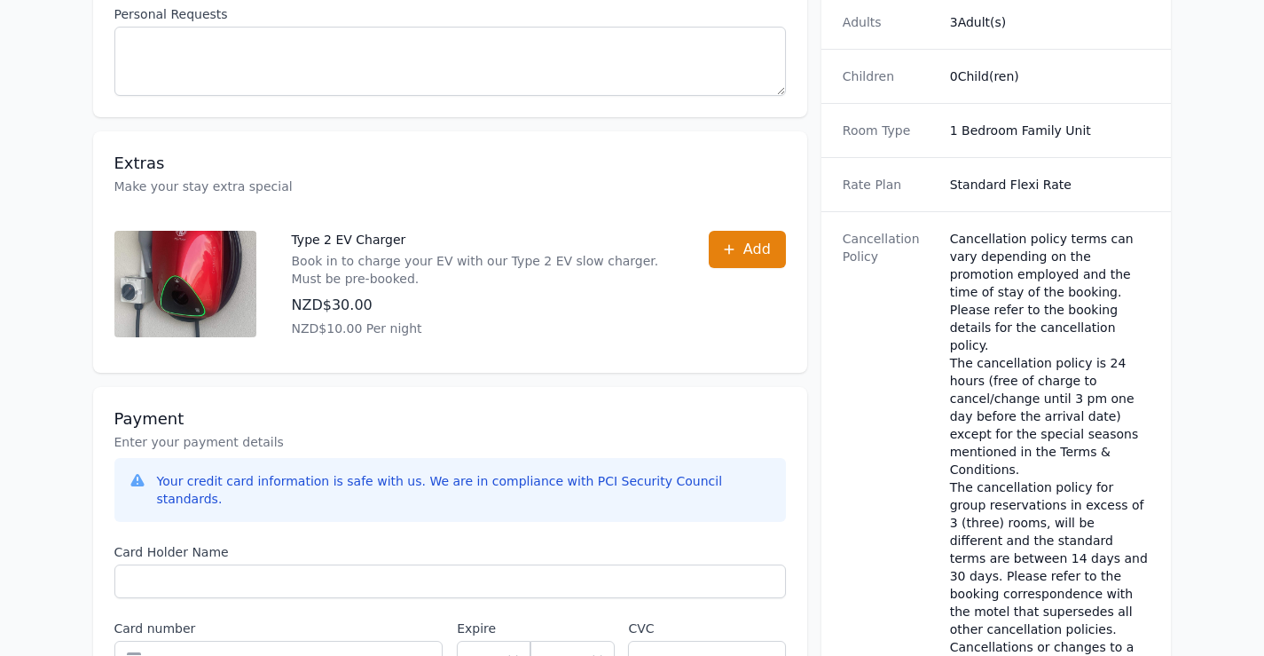
scroll to position [559, 0]
